Goal: Task Accomplishment & Management: Complete application form

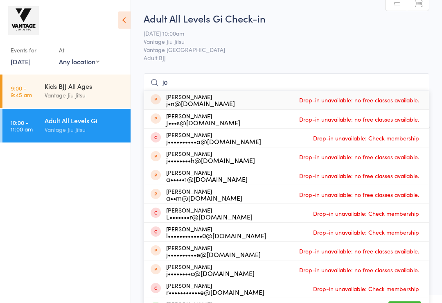
type input "jo"
click at [23, 23] on img at bounding box center [23, 20] width 31 height 29
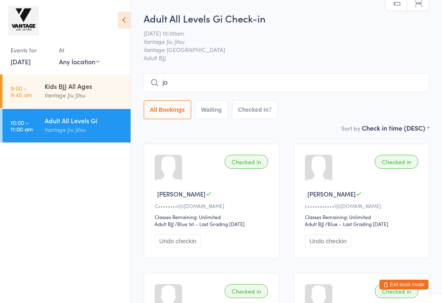
click at [120, 22] on icon at bounding box center [124, 19] width 13 height 17
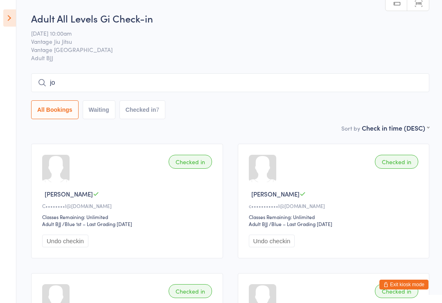
click at [15, 23] on icon at bounding box center [9, 17] width 13 height 17
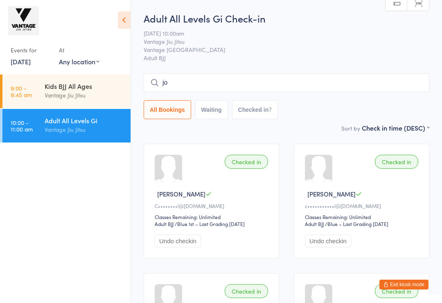
click at [23, 58] on link "16 Aug, 2025" at bounding box center [21, 61] width 20 height 9
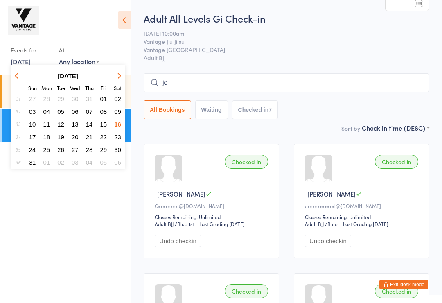
click at [33, 138] on span "17" at bounding box center [32, 137] width 7 height 7
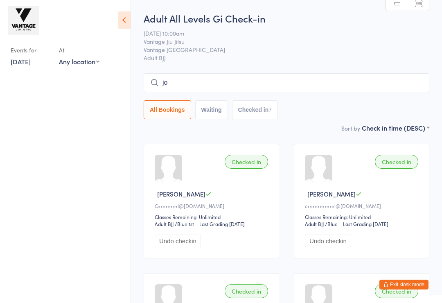
click at [84, 65] on select "Any location Vantage Bondi Junction" at bounding box center [79, 61] width 41 height 9
select select "0"
type input "j"
click at [95, 64] on select "Any location Vantage Bondi Junction" at bounding box center [86, 61] width 55 height 9
click at [20, 64] on link "17 Aug, 2025" at bounding box center [21, 61] width 20 height 9
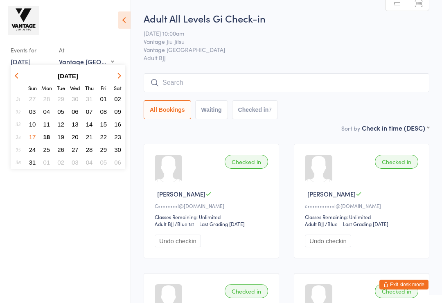
click at [25, 59] on link "17 Aug, 2025" at bounding box center [21, 61] width 20 height 9
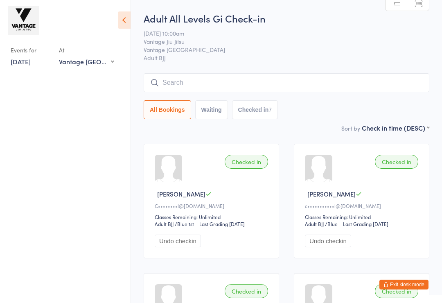
click at [376, 130] on select "First name (ASC) First name (DESC) Last name (ASC) Last name (DESC) Check in ti…" at bounding box center [396, 126] width 68 height 7
click at [334, 98] on div "All Bookings Waiting Checked in 7" at bounding box center [287, 96] width 286 height 46
click at [128, 20] on icon at bounding box center [124, 19] width 13 height 17
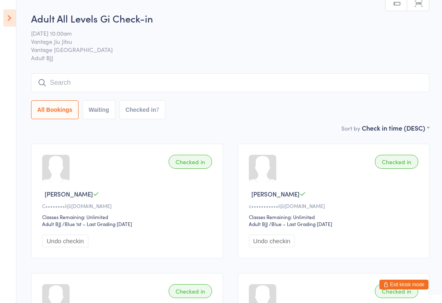
click at [10, 17] on icon at bounding box center [9, 17] width 13 height 17
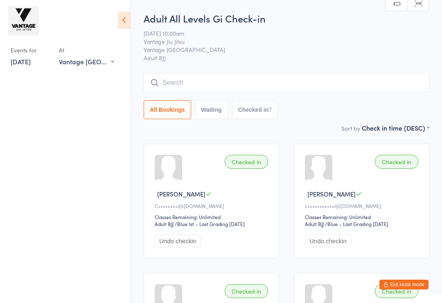
click at [408, 283] on button "Exit kiosk mode" at bounding box center [404, 285] width 49 height 10
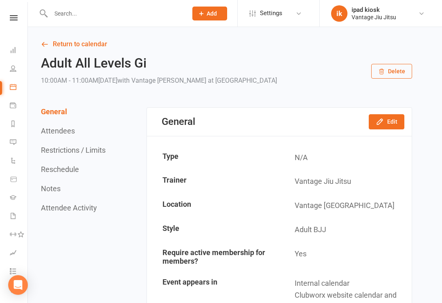
click at [17, 73] on link "People" at bounding box center [19, 69] width 18 height 18
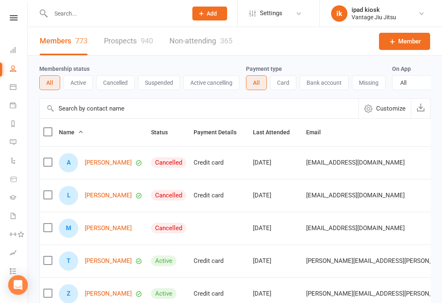
click at [411, 44] on span "Member" at bounding box center [410, 41] width 23 height 10
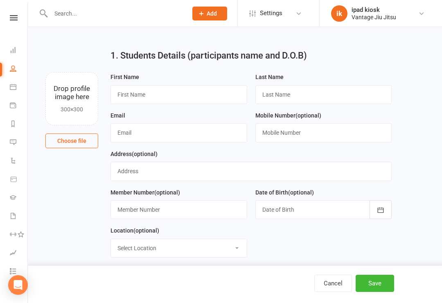
scroll to position [11, 0]
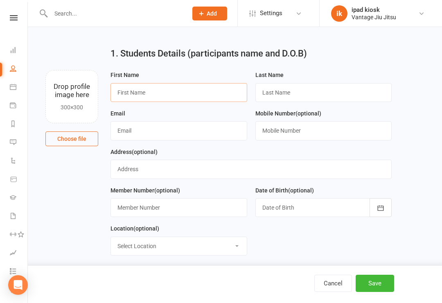
click at [159, 96] on input "text" at bounding box center [179, 92] width 137 height 19
type input "[PERSON_NAME]"
click at [353, 97] on input "text" at bounding box center [324, 92] width 137 height 19
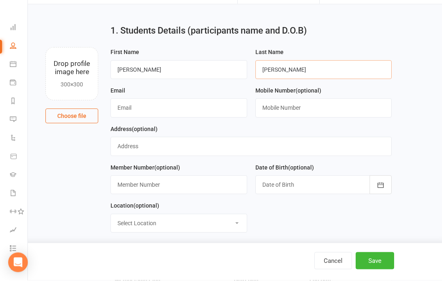
type input "[PERSON_NAME]"
click at [136, 121] on input "text" at bounding box center [179, 130] width 137 height 19
type input "[PERSON_NAME][EMAIL_ADDRESS][DOMAIN_NAME]"
click at [365, 121] on input "text" at bounding box center [324, 130] width 137 height 19
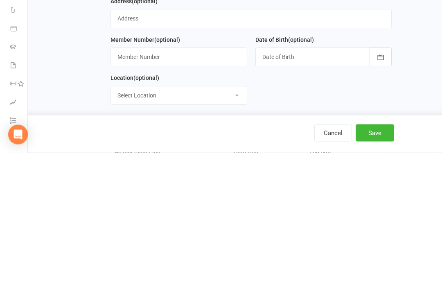
type input "[PHONE_NUMBER]"
click at [380, 204] on icon "button" at bounding box center [381, 208] width 8 height 8
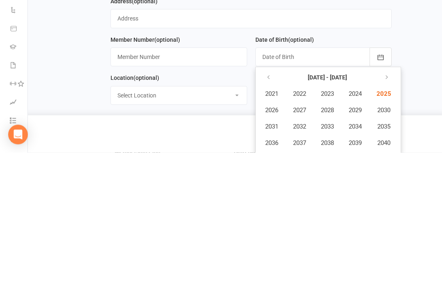
scroll to position [162, 0]
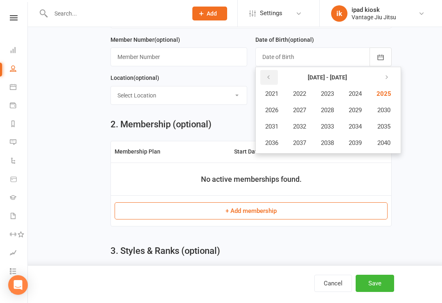
click at [268, 76] on icon "button" at bounding box center [269, 77] width 6 height 7
click at [390, 92] on span "2005" at bounding box center [383, 93] width 13 height 7
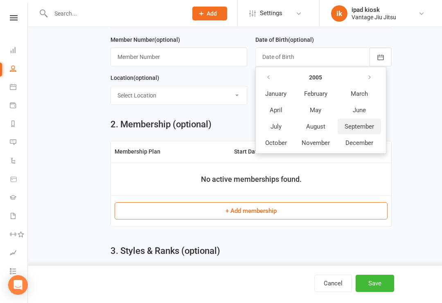
click at [363, 128] on span "September" at bounding box center [359, 126] width 29 height 7
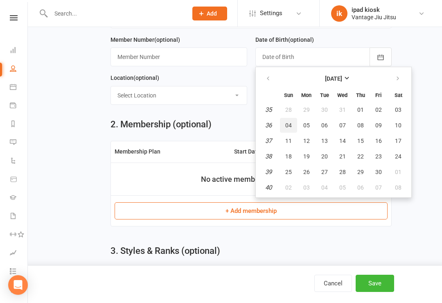
click at [292, 124] on button "04" at bounding box center [288, 125] width 17 height 15
type input "[DATE]"
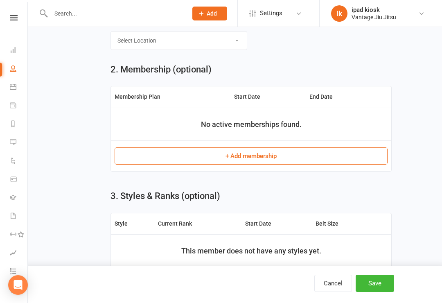
scroll to position [218, 0]
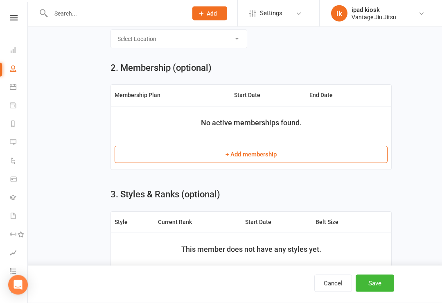
click at [209, 156] on button "+ Add membership" at bounding box center [251, 154] width 273 height 17
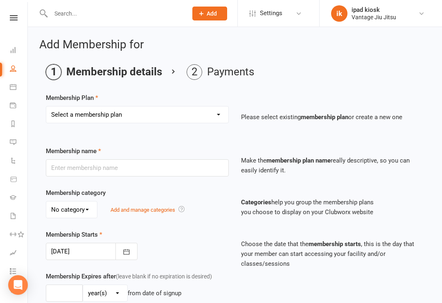
click at [122, 112] on select "Select a membership plan Create new Membership Plan Adult BJJ 10 Pack Adult BJJ…" at bounding box center [137, 115] width 182 height 16
select select "3"
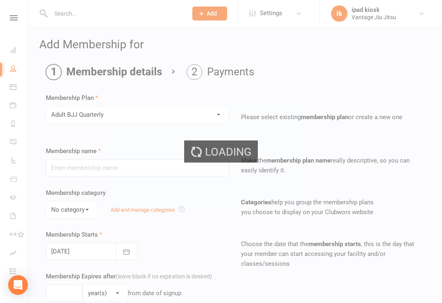
type input "Adult BJJ Quarterly"
type input "0"
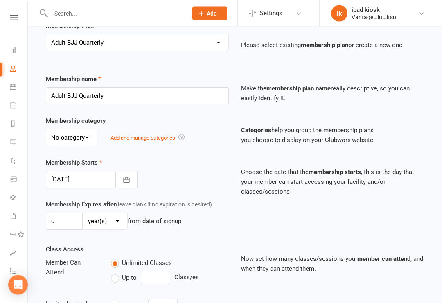
scroll to position [73, 0]
click at [79, 138] on select "No category General Unpaid" at bounding box center [71, 137] width 51 height 16
select select "0"
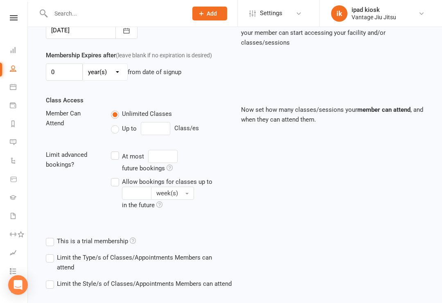
scroll to position [258, 0]
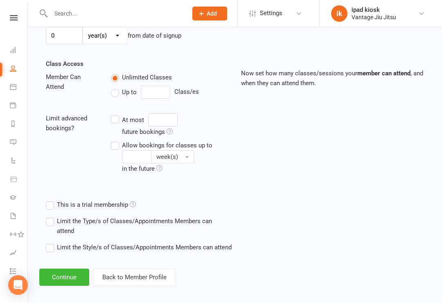
click at [74, 275] on button "Continue" at bounding box center [64, 277] width 50 height 17
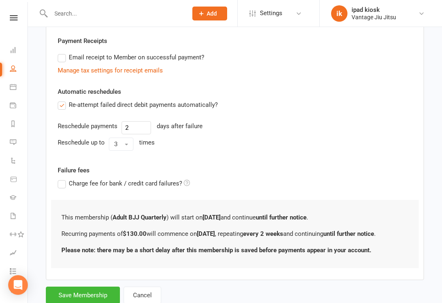
scroll to position [254, 0]
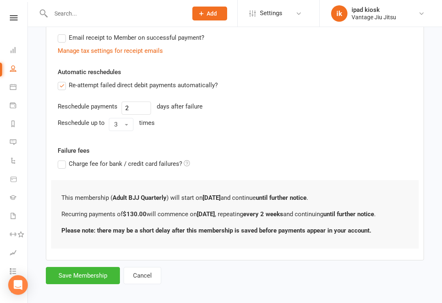
click at [91, 274] on button "Save Membership" at bounding box center [83, 275] width 74 height 17
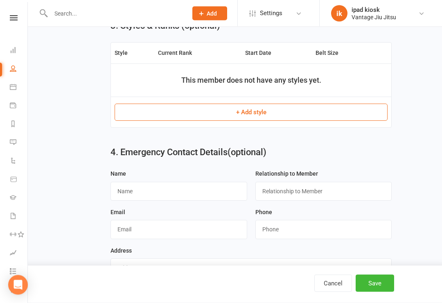
scroll to position [404, 0]
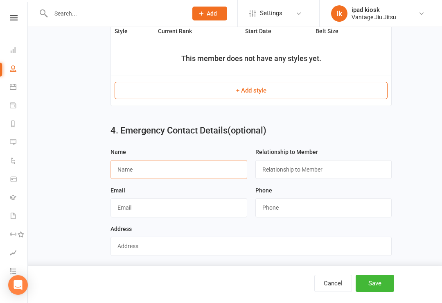
click at [135, 172] on input "text" at bounding box center [179, 169] width 137 height 19
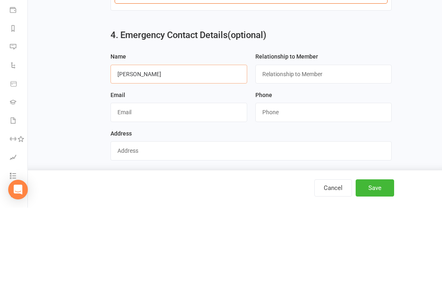
type input "[PERSON_NAME]"
click at [351, 160] on input "text" at bounding box center [324, 169] width 137 height 19
type input "Roommate"
click at [349, 198] on input "string" at bounding box center [324, 207] width 137 height 19
type input "1"
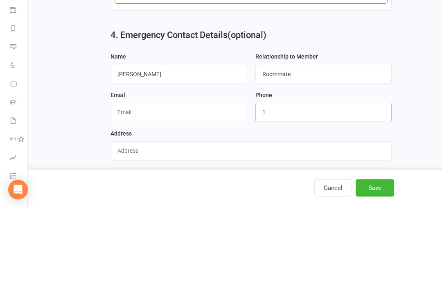
type input "1"
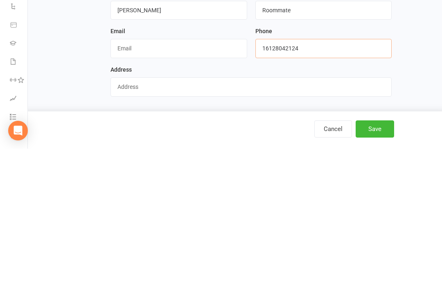
scroll to position [417, 0]
type input "16128042124"
click at [379, 275] on button "Save" at bounding box center [375, 283] width 39 height 17
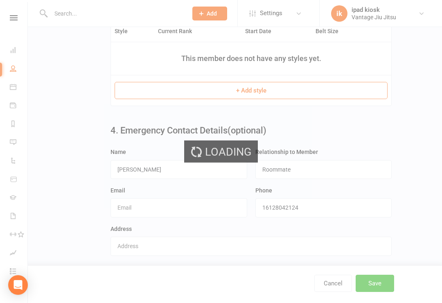
scroll to position [0, 0]
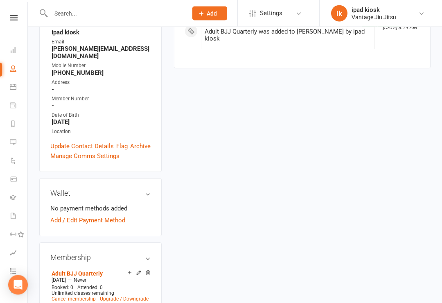
scroll to position [168, 0]
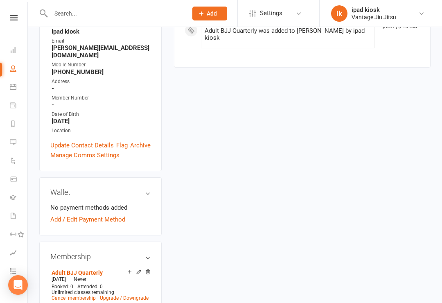
click at [110, 215] on link "Add / Edit Payment Method" at bounding box center [87, 220] width 75 height 10
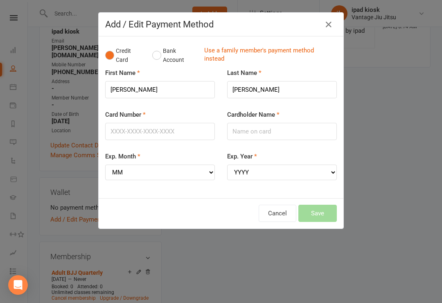
click at [159, 75] on div "First Name [PERSON_NAME]" at bounding box center [160, 83] width 110 height 30
click at [162, 90] on input "[PERSON_NAME]" at bounding box center [160, 89] width 110 height 17
type input "[PERSON_NAME]"
click at [136, 123] on input "Card Number" at bounding box center [160, 131] width 110 height 17
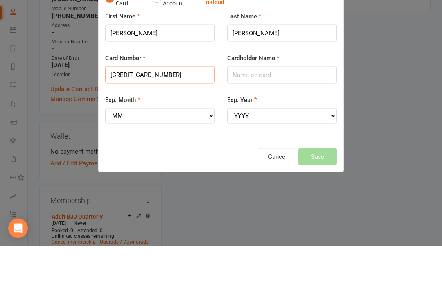
type input "[CREDIT_CARD_NUMBER]"
click at [271, 123] on input "Cardholder Name" at bounding box center [282, 131] width 110 height 17
type input "[PERSON_NAME]"
click at [161, 165] on select "MM 01 02 03 04 05 06 07 08 09 10 11 12" at bounding box center [160, 173] width 110 height 16
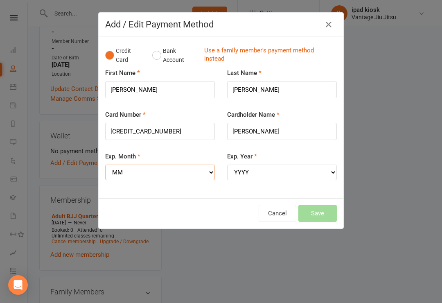
select select "02"
click at [265, 171] on select "YYYY 2025 2026 2027 2028 2029 2030 2031 2032 2033 2034" at bounding box center [282, 173] width 110 height 16
click at [254, 167] on select "YYYY 2025 2026 2027 2028 2029 2030 2031 2032 2033 2034" at bounding box center [282, 173] width 110 height 16
select select "2026"
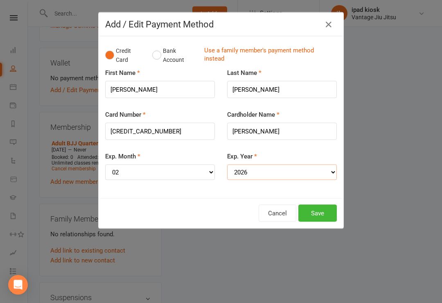
scroll to position [297, 0]
click at [326, 207] on button "Save" at bounding box center [318, 213] width 39 height 17
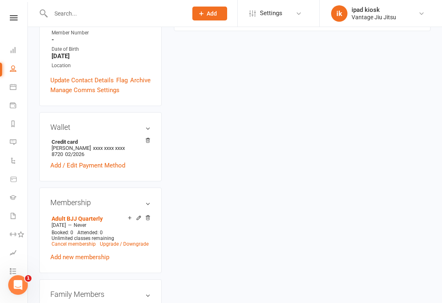
scroll to position [231, 0]
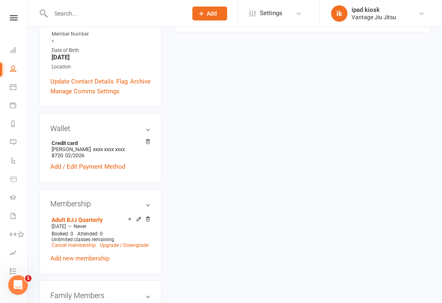
click at [16, 19] on icon at bounding box center [14, 17] width 8 height 5
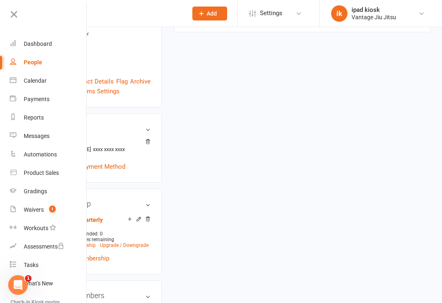
click at [379, 14] on div "Vantage Jiu Jitsu" at bounding box center [374, 17] width 45 height 7
click at [423, 13] on icon at bounding box center [422, 13] width 7 height 7
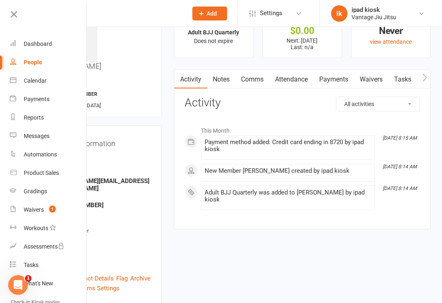
scroll to position [27, 0]
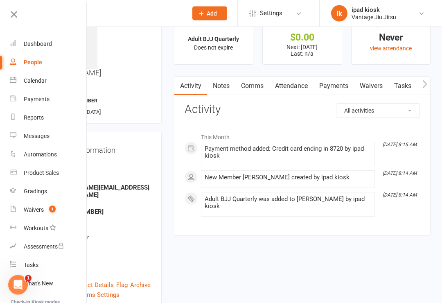
click at [349, 11] on link "ik ipad kiosk Vantage Jiu Jitsu" at bounding box center [380, 13] width 98 height 16
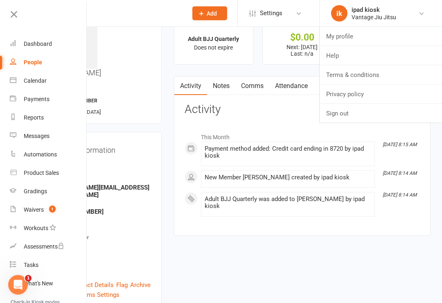
scroll to position [28, 0]
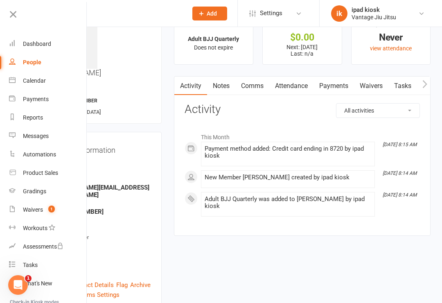
scroll to position [0, 1]
click at [20, 13] on link at bounding box center [46, 17] width 79 height 18
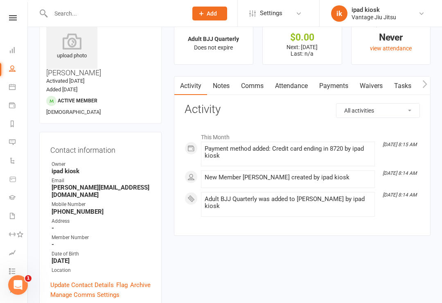
scroll to position [0, 0]
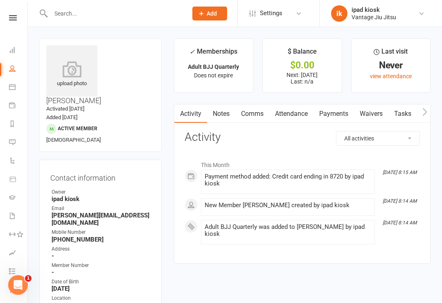
click at [348, 11] on link "ik ipad kiosk Vantage Jiu Jitsu" at bounding box center [380, 13] width 98 height 16
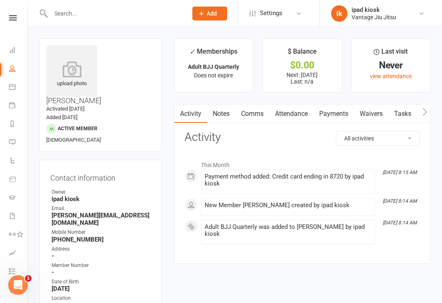
click at [14, 86] on icon at bounding box center [12, 87] width 7 height 7
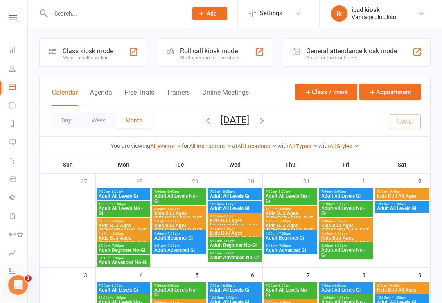
click at [82, 57] on div "Member self check-in" at bounding box center [88, 58] width 51 height 6
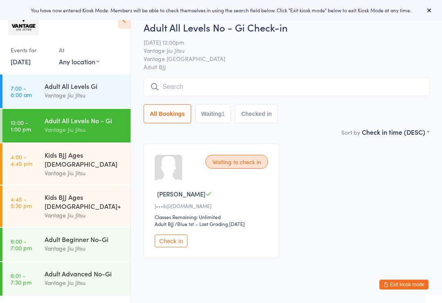
click at [204, 88] on input "search" at bounding box center [287, 86] width 286 height 19
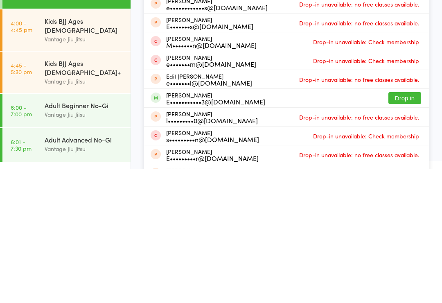
type input "Ed"
click at [232, 232] on div "E•••••••••••3@gmail.com" at bounding box center [215, 235] width 99 height 7
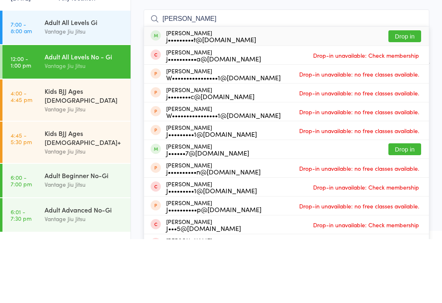
type input "josh wer"
click at [409, 94] on button "Drop in" at bounding box center [405, 100] width 33 height 12
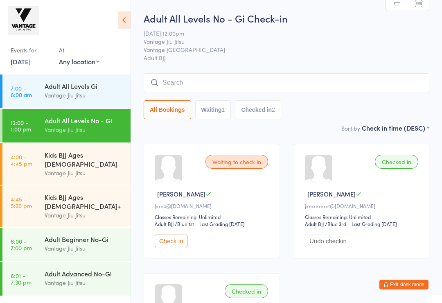
click at [170, 83] on input "search" at bounding box center [287, 82] width 286 height 19
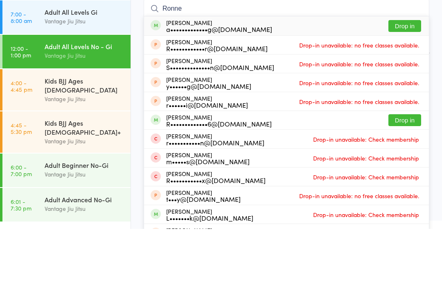
type input "Ronne"
click at [403, 94] on button "Drop in" at bounding box center [405, 100] width 33 height 12
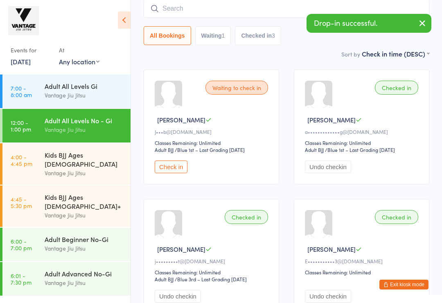
click at [167, 11] on input "search" at bounding box center [287, 8] width 286 height 19
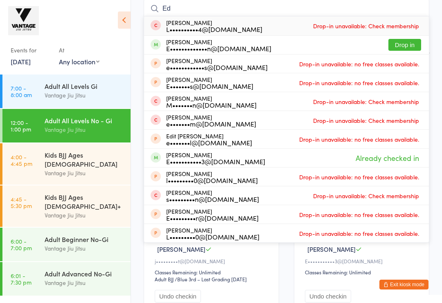
type input "Ed"
click at [399, 48] on button "Drop in" at bounding box center [405, 45] width 33 height 12
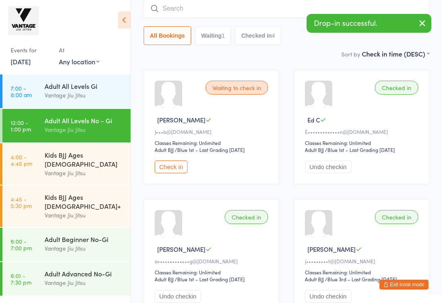
click at [165, 13] on input "search" at bounding box center [287, 8] width 286 height 19
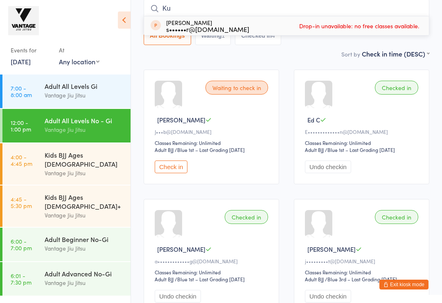
type input "K"
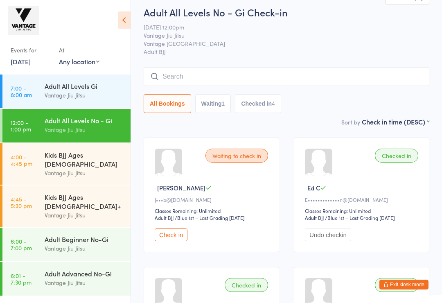
scroll to position [0, 0]
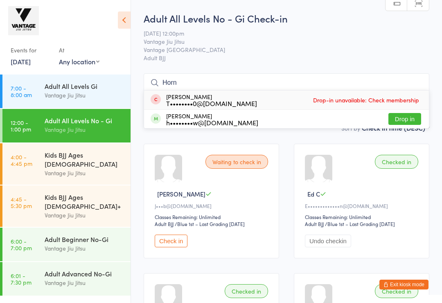
type input "Horn"
click at [403, 123] on button "Drop in" at bounding box center [405, 119] width 33 height 12
